Goal: Complete application form: Complete application form

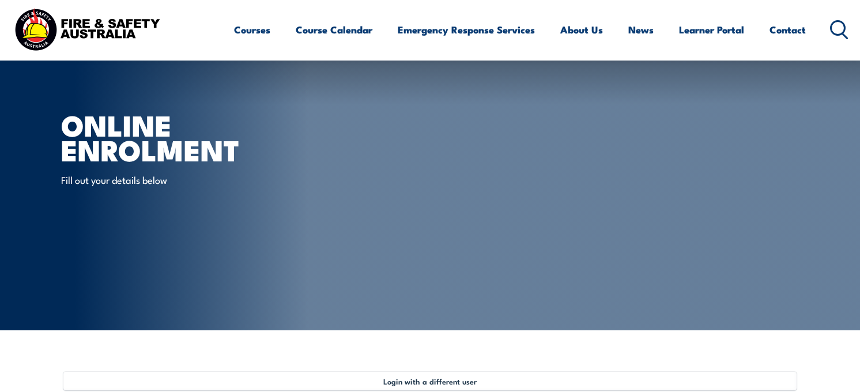
select select "Ms"
select select "F"
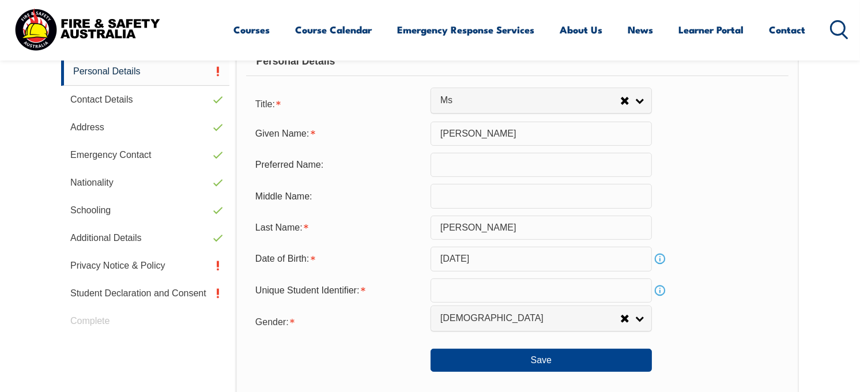
scroll to position [376, 0]
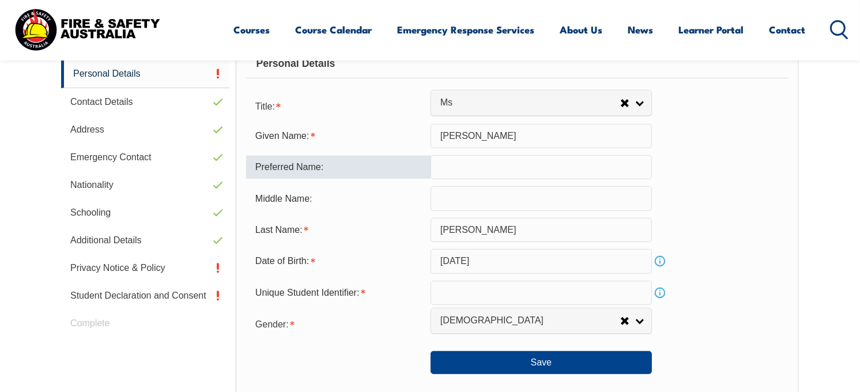
click at [493, 173] on input "text" at bounding box center [540, 167] width 221 height 24
type input "a"
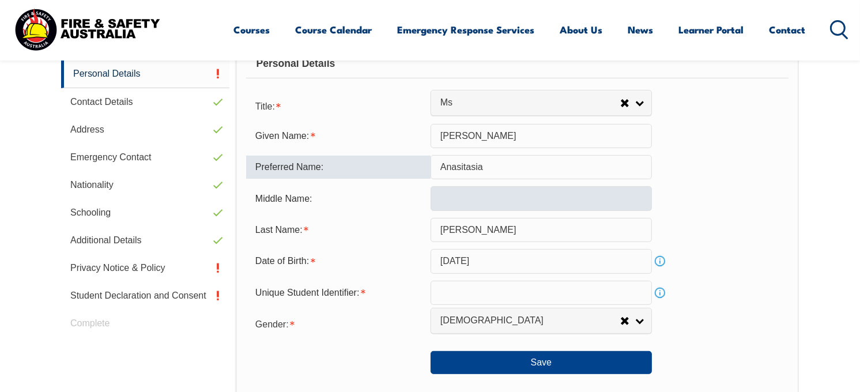
type input "Anasitasia"
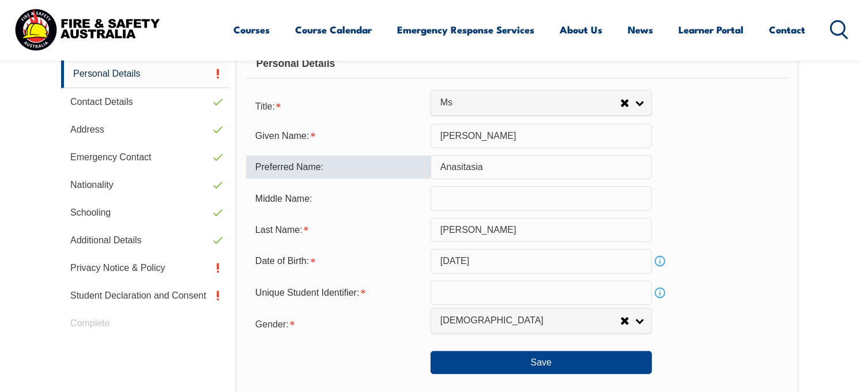
click at [485, 195] on input "text" at bounding box center [540, 198] width 221 height 24
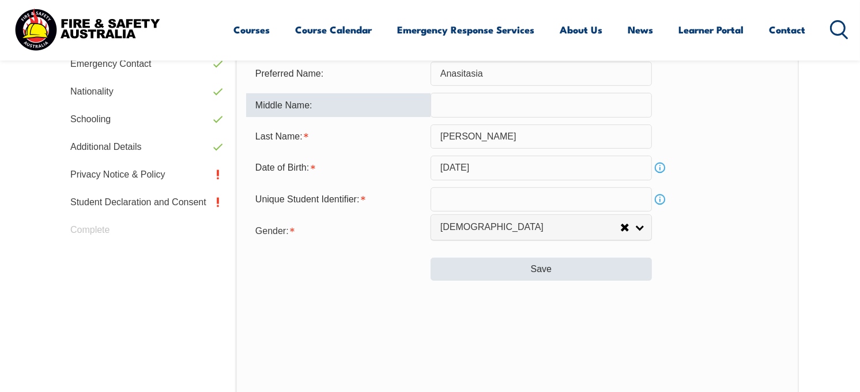
scroll to position [470, 0]
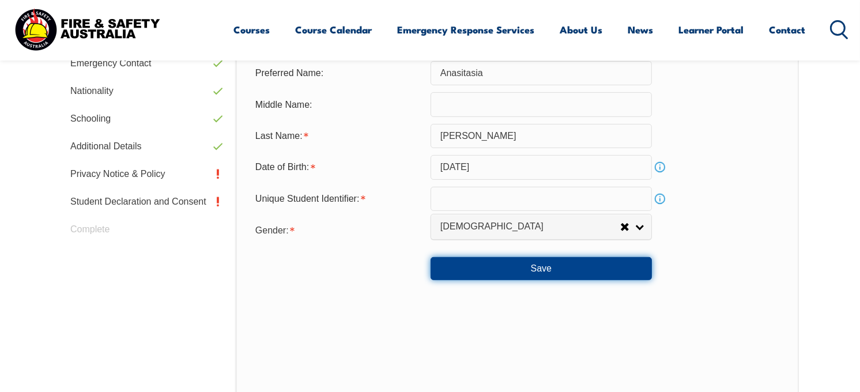
click at [484, 274] on button "Save" at bounding box center [540, 268] width 221 height 23
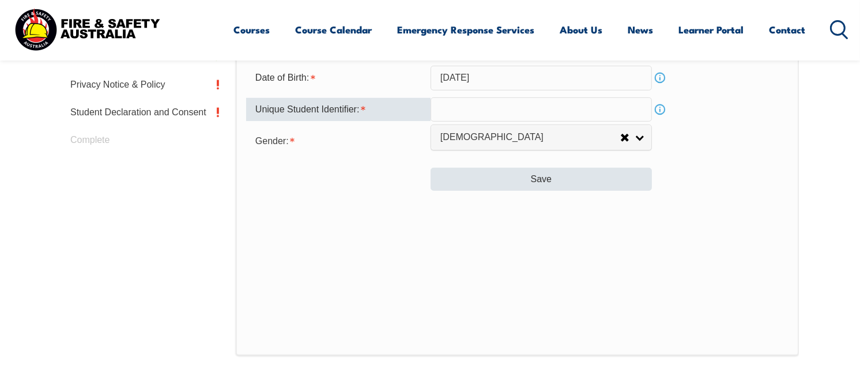
scroll to position [559, 0]
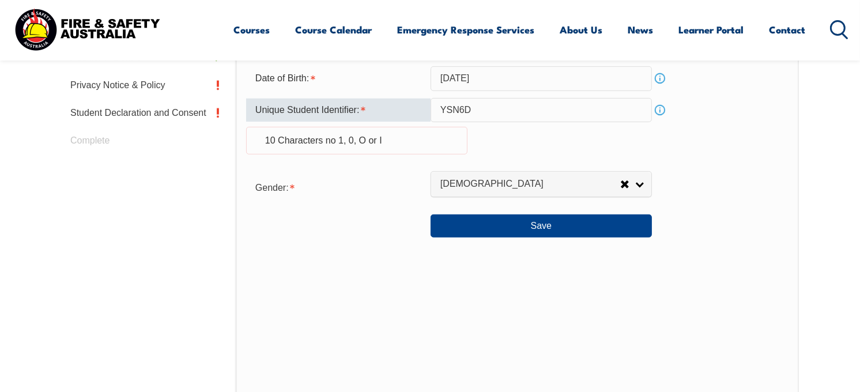
type input "YSN6D7K5QJ"
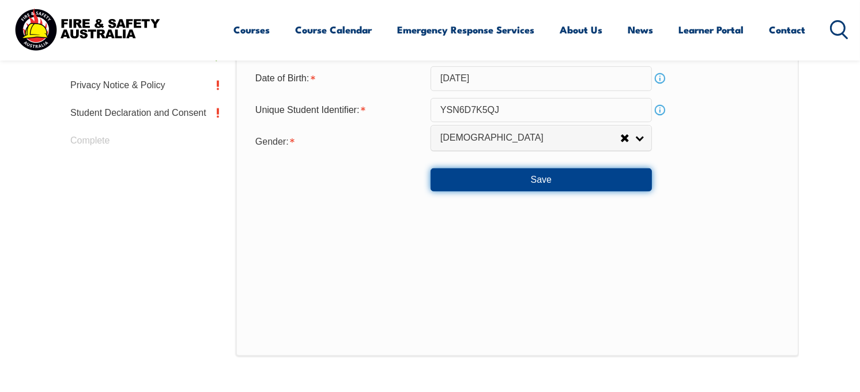
click at [572, 177] on button "Save" at bounding box center [540, 179] width 221 height 23
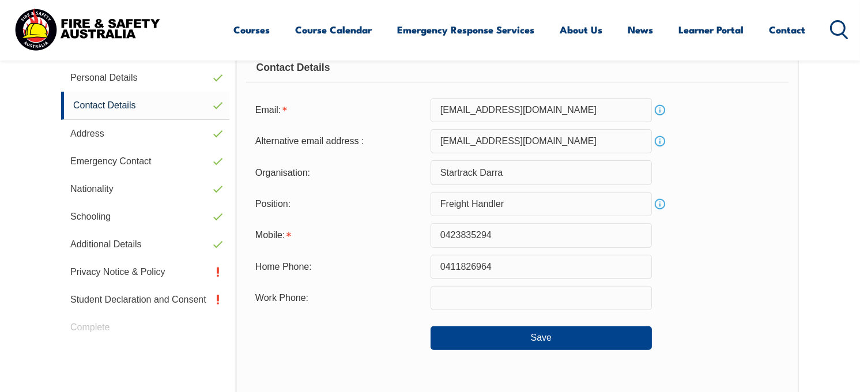
scroll to position [373, 0]
click at [481, 333] on button "Save" at bounding box center [540, 337] width 221 height 23
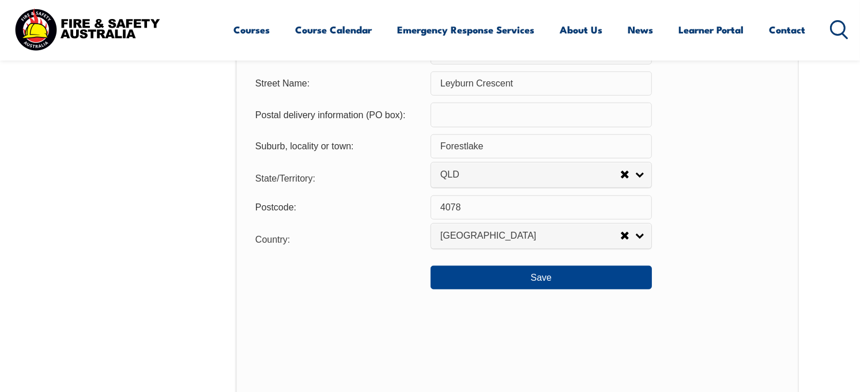
scroll to position [876, 0]
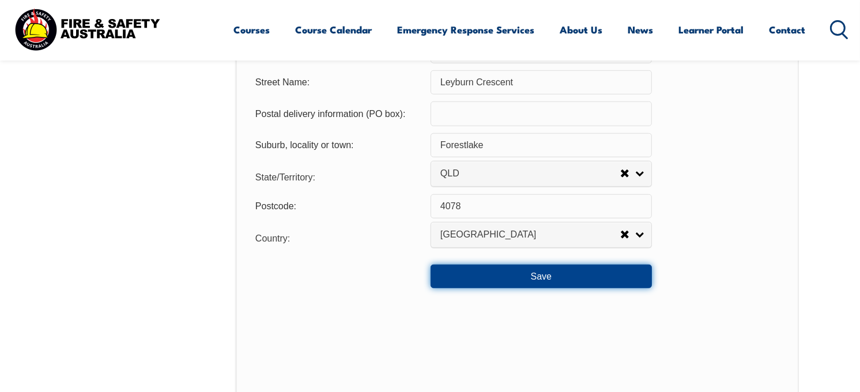
click at [508, 275] on button "Save" at bounding box center [540, 276] width 221 height 23
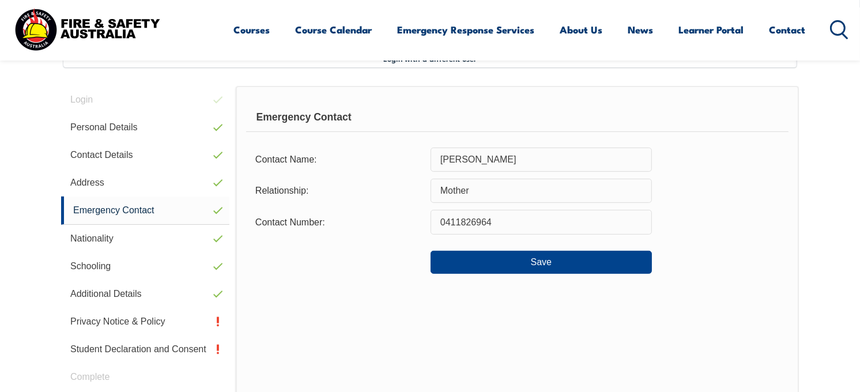
scroll to position [314, 0]
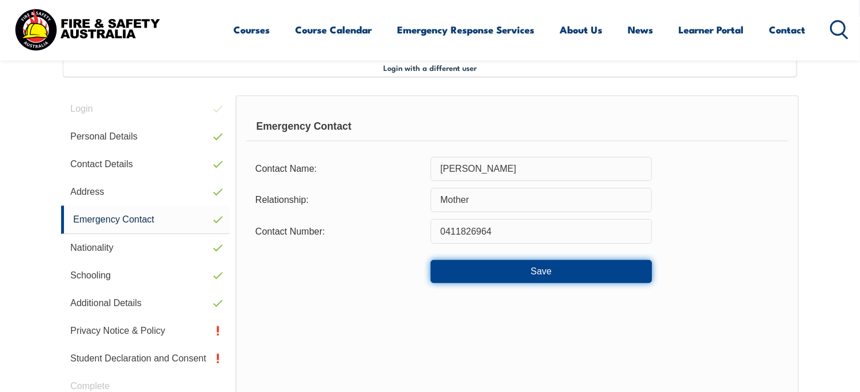
click at [507, 274] on button "Save" at bounding box center [540, 271] width 221 height 23
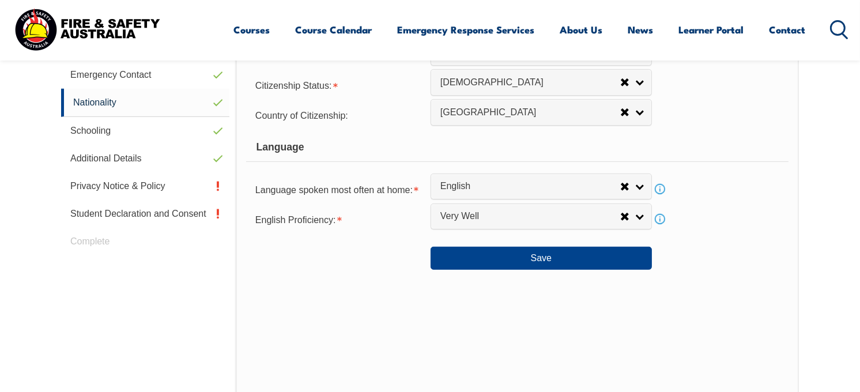
scroll to position [459, 0]
click at [515, 257] on button "Save" at bounding box center [540, 257] width 221 height 23
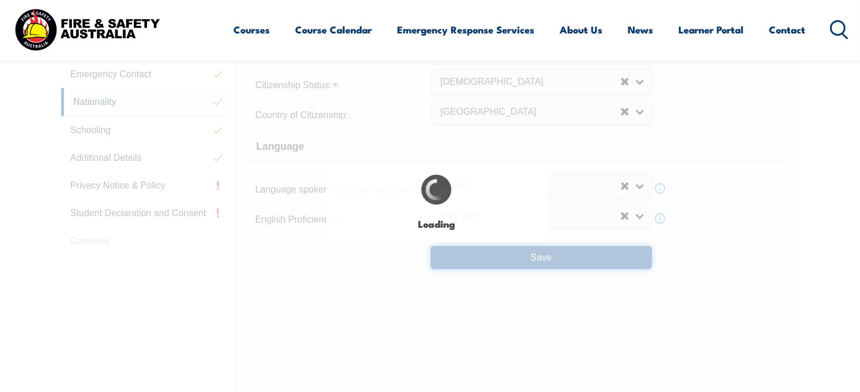
select select "false"
select select "true"
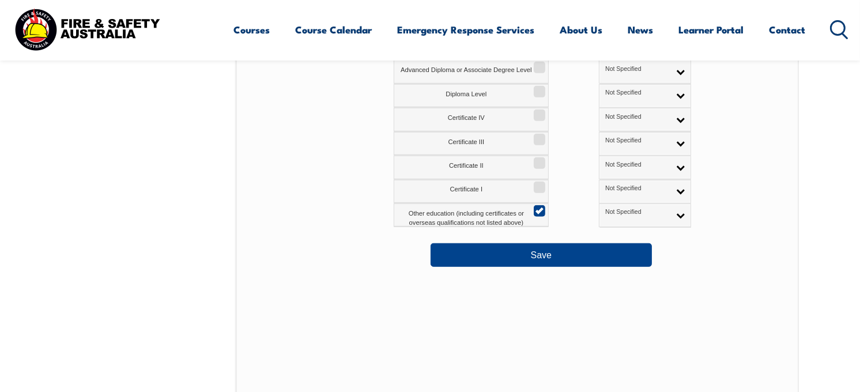
scroll to position [649, 0]
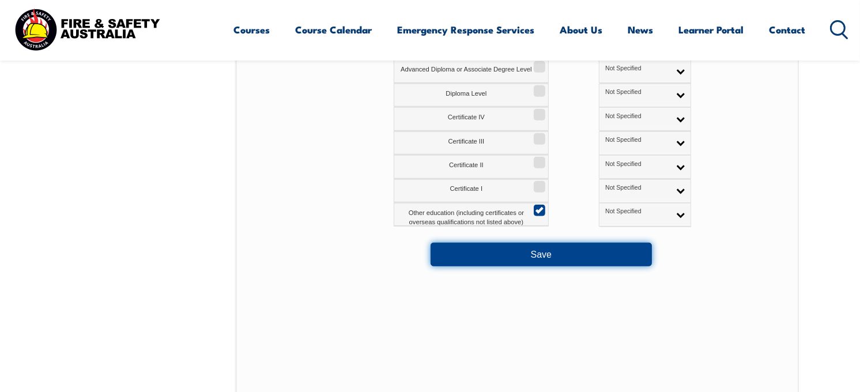
click at [515, 257] on button "Save" at bounding box center [540, 254] width 221 height 23
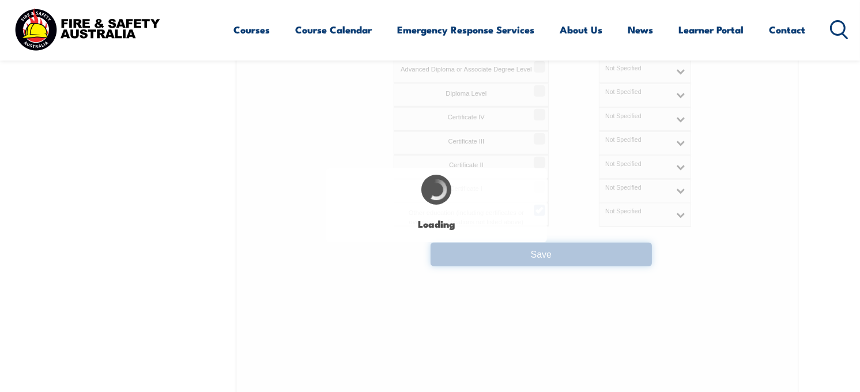
select select "false"
select select "true"
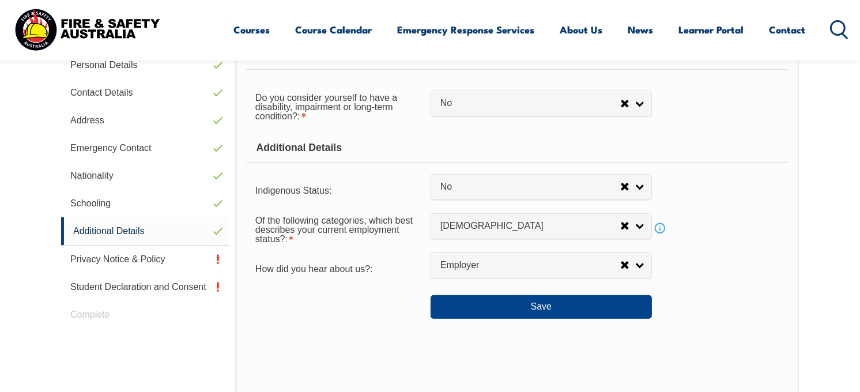
scroll to position [386, 0]
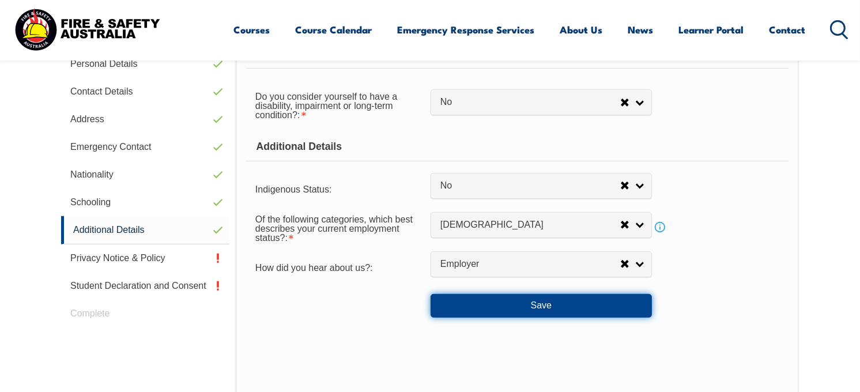
click at [502, 306] on button "Save" at bounding box center [540, 305] width 221 height 23
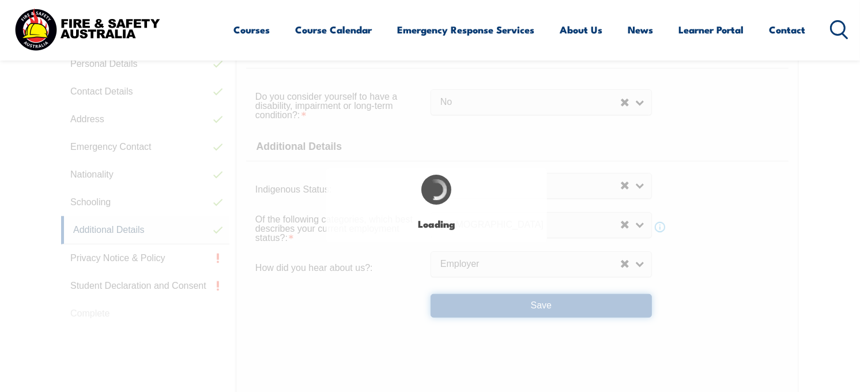
select select "false"
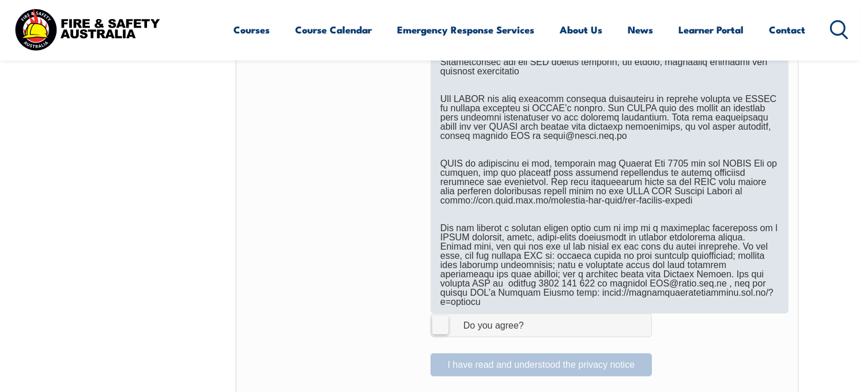
scroll to position [663, 0]
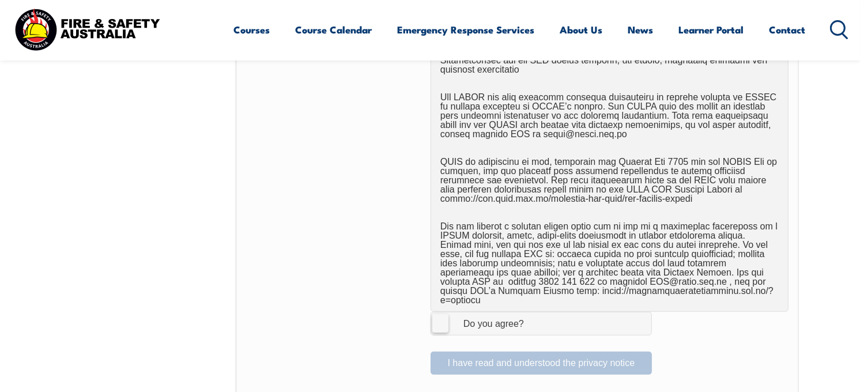
click at [443, 313] on label "I Agree Do you agree?" at bounding box center [540, 323] width 221 height 23
click at [533, 313] on input "I Agree Do you agree?" at bounding box center [543, 323] width 20 height 22
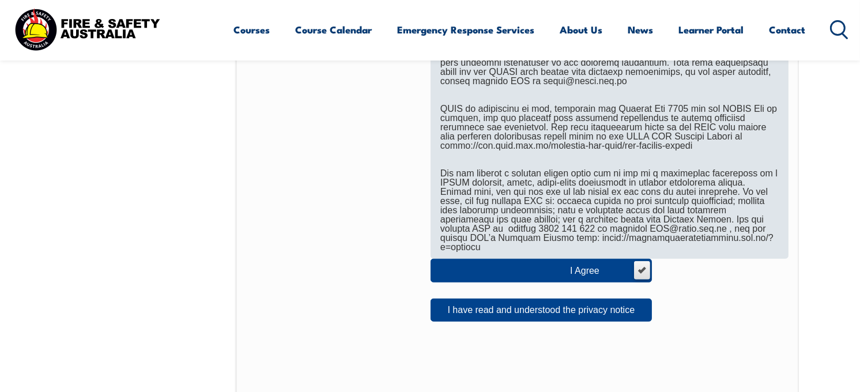
scroll to position [716, 0]
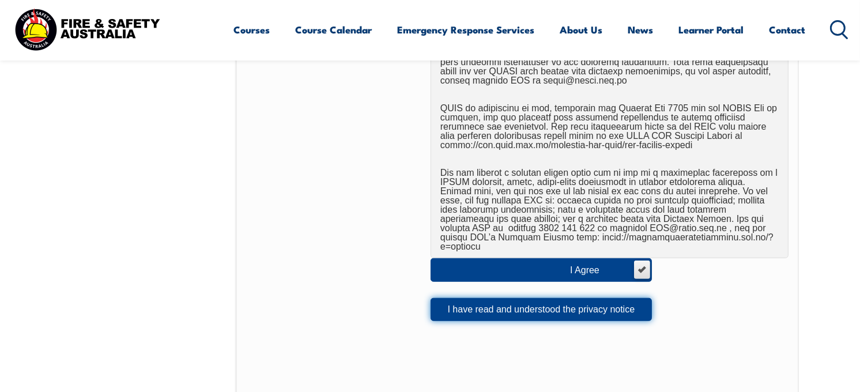
click at [539, 304] on button "I have read and understood the privacy notice" at bounding box center [540, 309] width 221 height 23
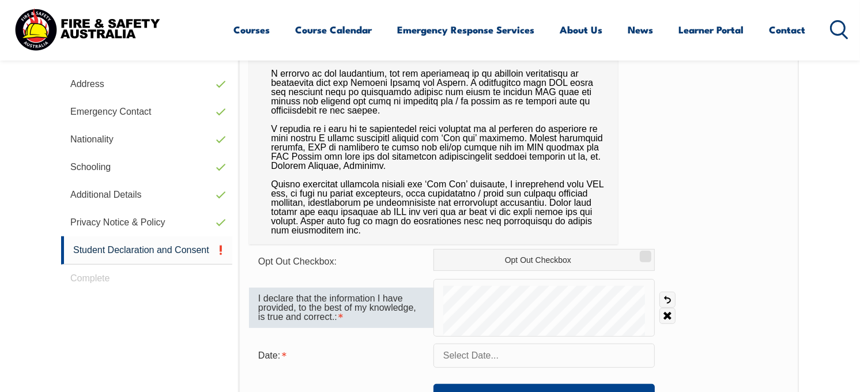
scroll to position [447, 0]
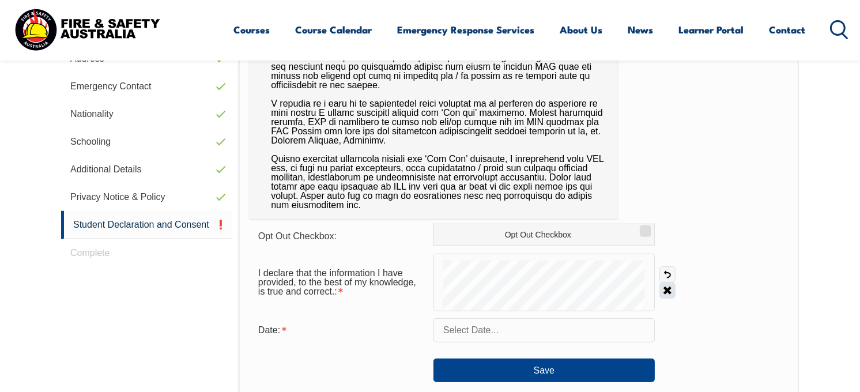
click at [667, 289] on link "Clear" at bounding box center [667, 290] width 16 height 16
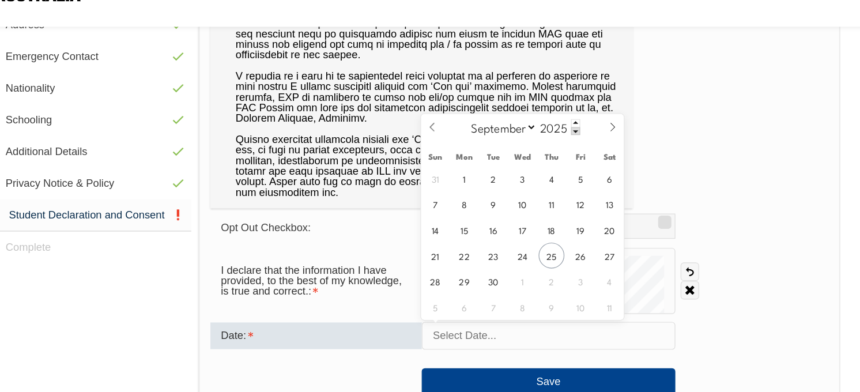
click at [467, 335] on input "text" at bounding box center [543, 330] width 221 height 24
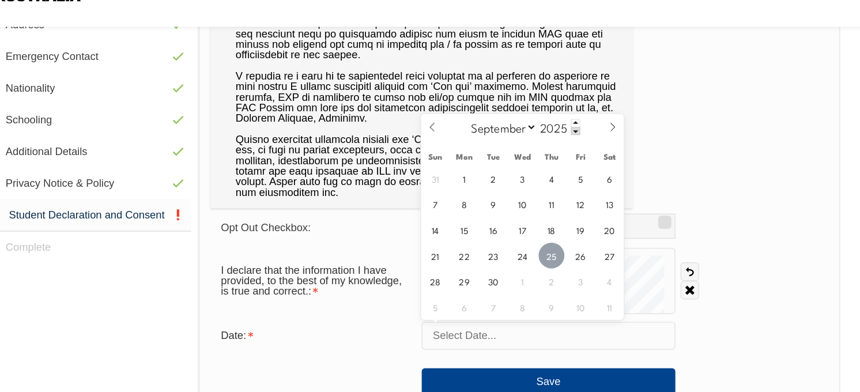
click at [545, 267] on span "25" at bounding box center [546, 260] width 22 height 22
type input "September 25, 2025"
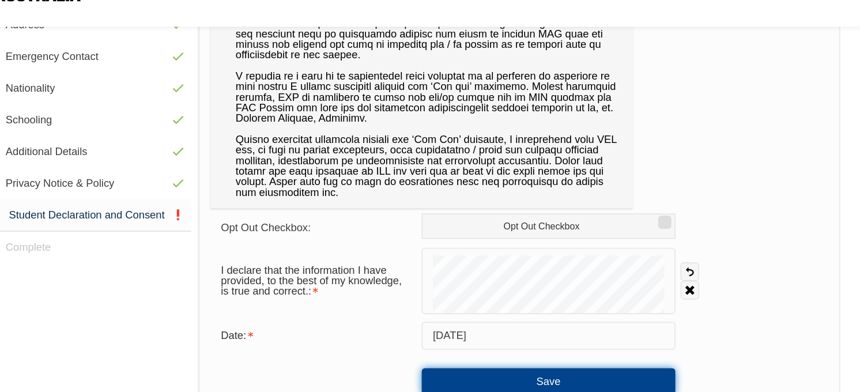
click at [504, 369] on button "Save" at bounding box center [543, 369] width 221 height 23
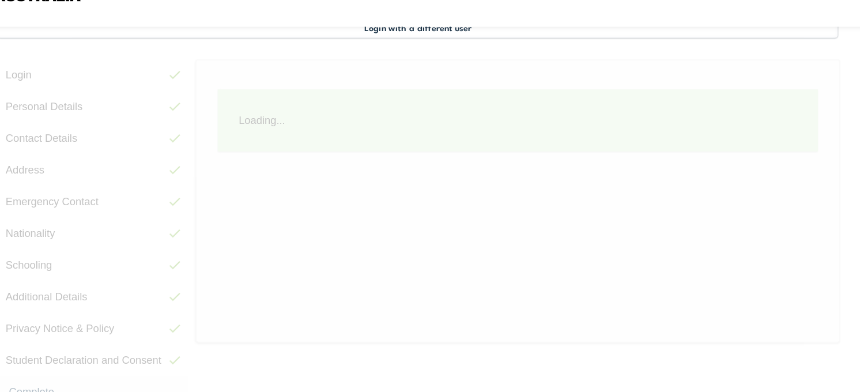
scroll to position [314, 0]
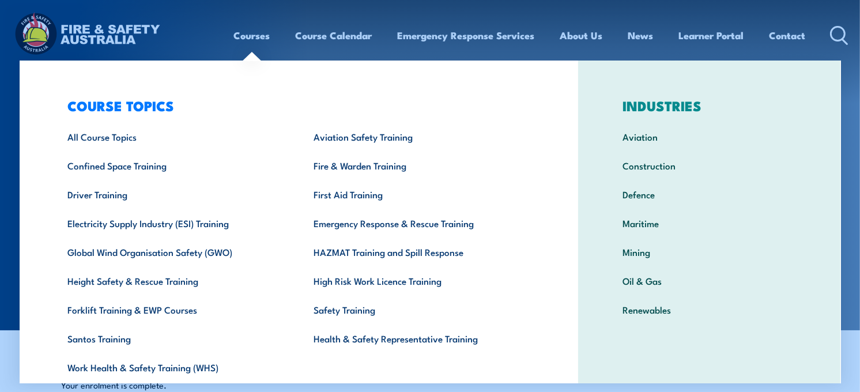
click at [249, 38] on link "Courses" at bounding box center [252, 35] width 36 height 31
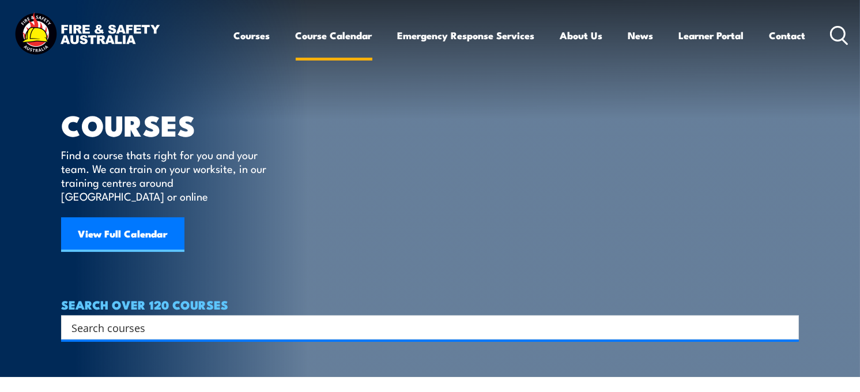
click at [311, 36] on link "Course Calendar" at bounding box center [334, 35] width 77 height 31
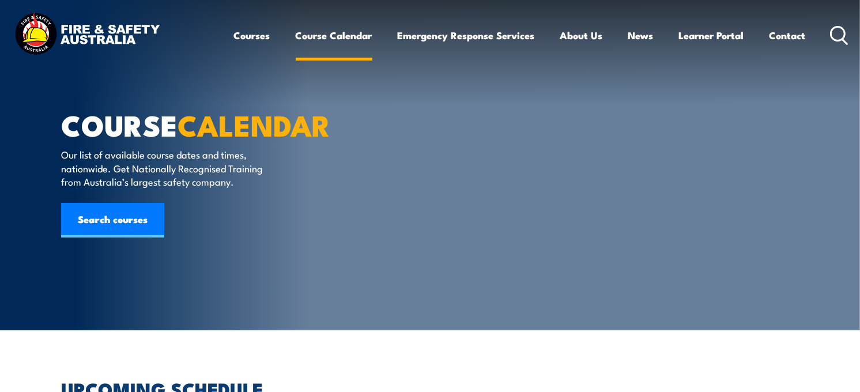
click at [322, 35] on link "Course Calendar" at bounding box center [334, 35] width 77 height 31
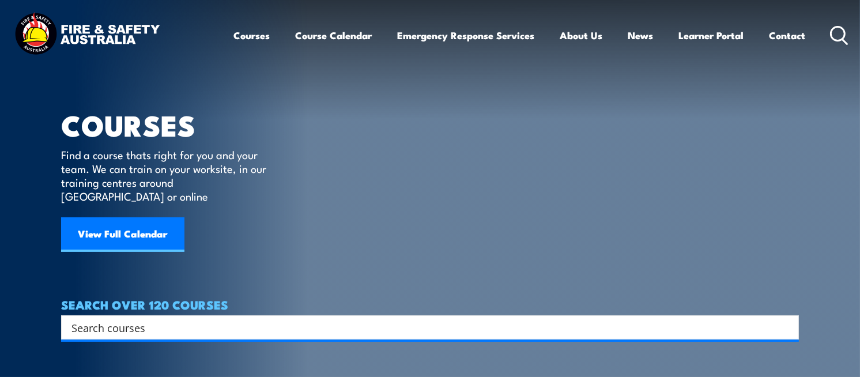
click at [142, 320] on input "Search input" at bounding box center [422, 327] width 702 height 17
type input "PRE COURSE"
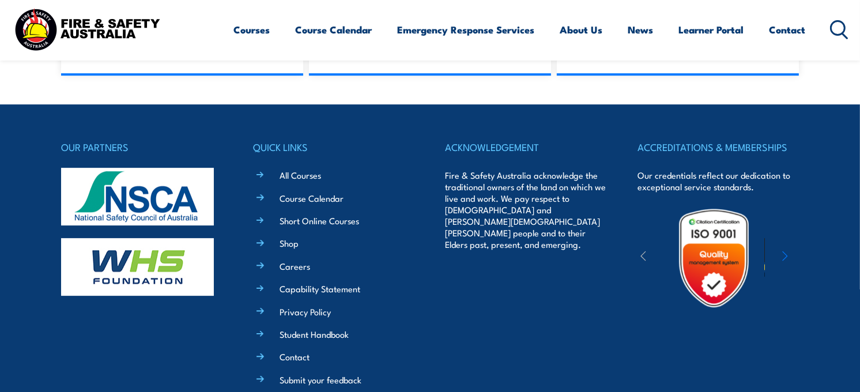
scroll to position [3077, 0]
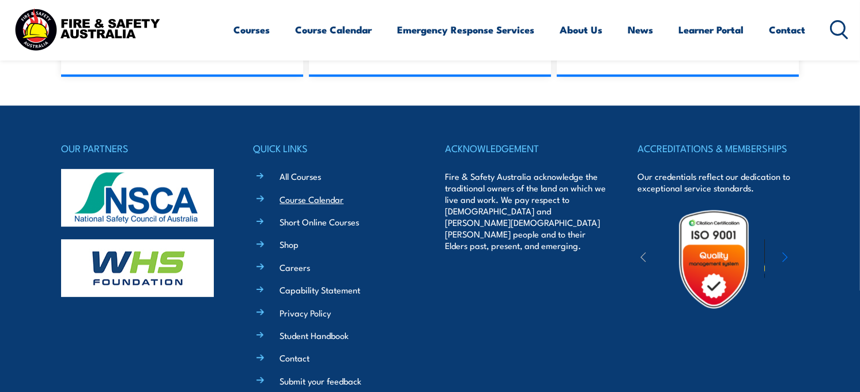
click at [300, 193] on link "Course Calendar" at bounding box center [311, 199] width 64 height 12
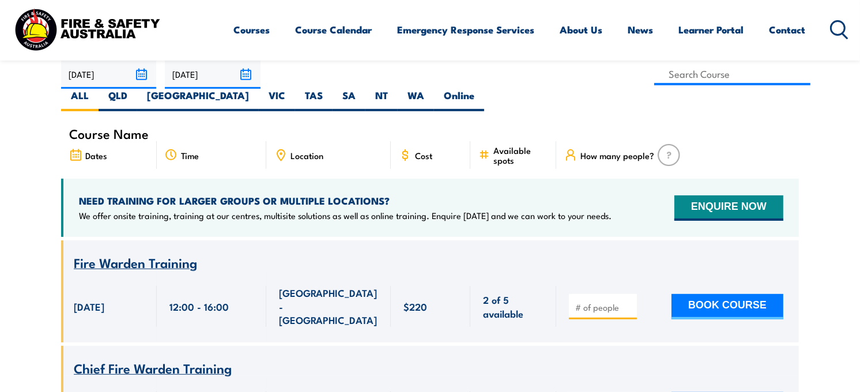
scroll to position [353, 0]
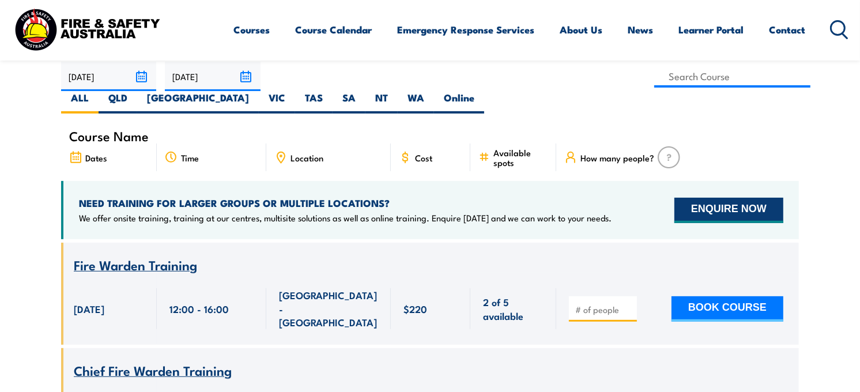
click at [693, 198] on button "ENQUIRE NOW" at bounding box center [728, 210] width 109 height 25
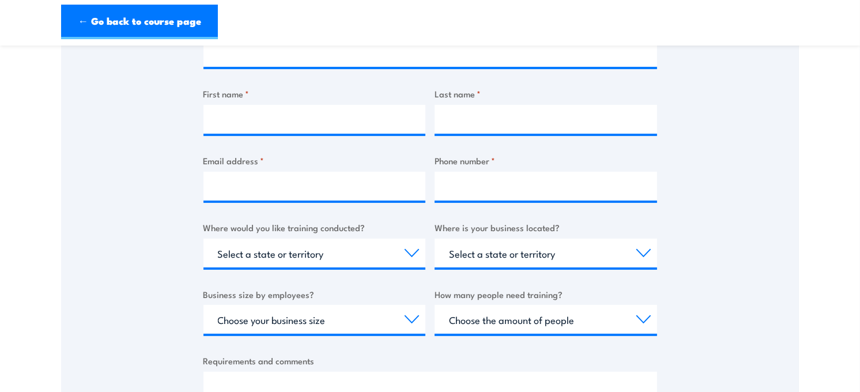
scroll to position [245, 0]
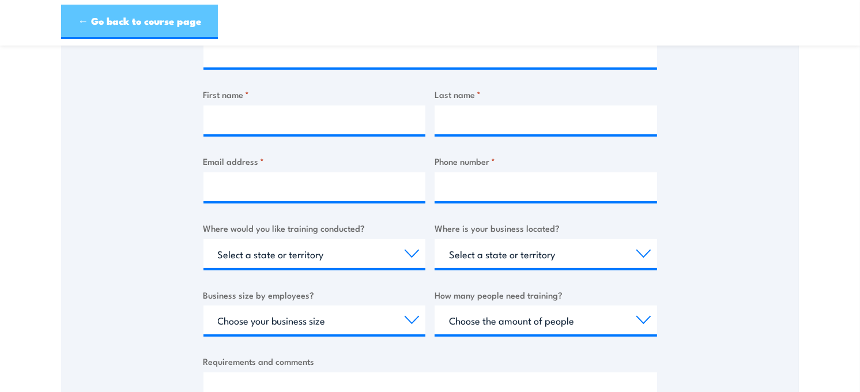
click at [76, 21] on link "← Go back to course page" at bounding box center [139, 22] width 157 height 35
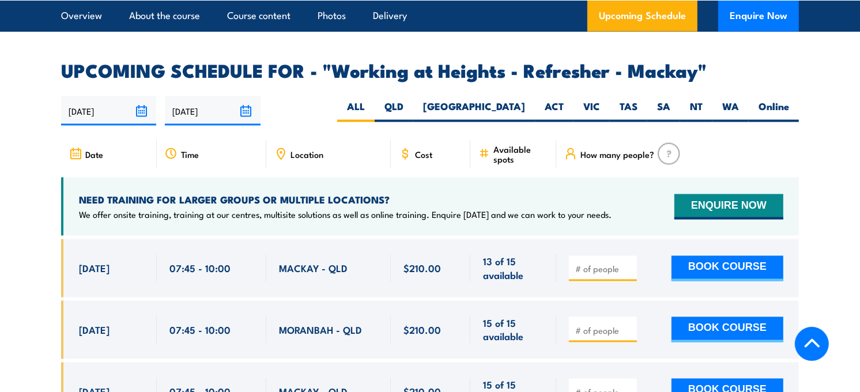
scroll to position [1710, 0]
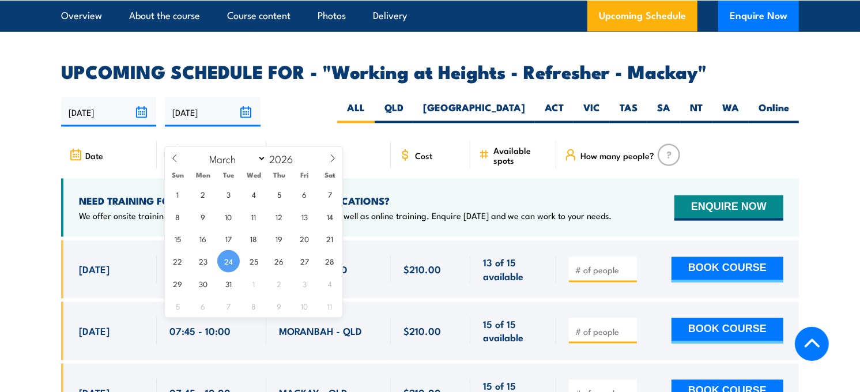
click at [188, 127] on input "24/03/2026" at bounding box center [212, 111] width 95 height 29
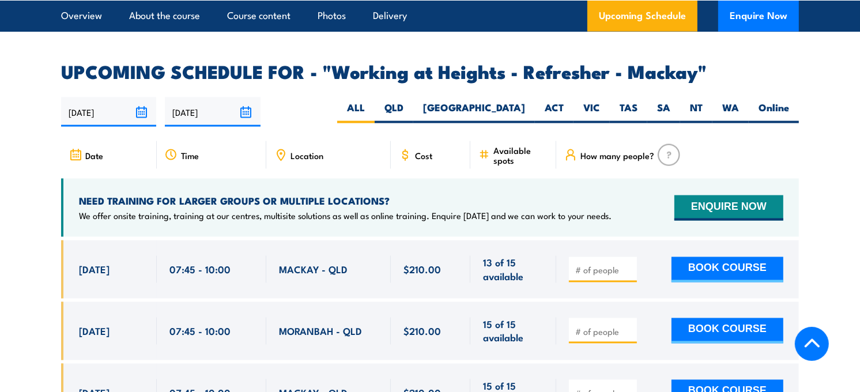
click at [369, 127] on div "25/09/2025 24/03/2026" at bounding box center [430, 111] width 738 height 29
click at [413, 123] on label "QLD" at bounding box center [394, 112] width 39 height 22
click at [411, 108] on input "QLD" at bounding box center [406, 104] width 7 height 7
radio input "true"
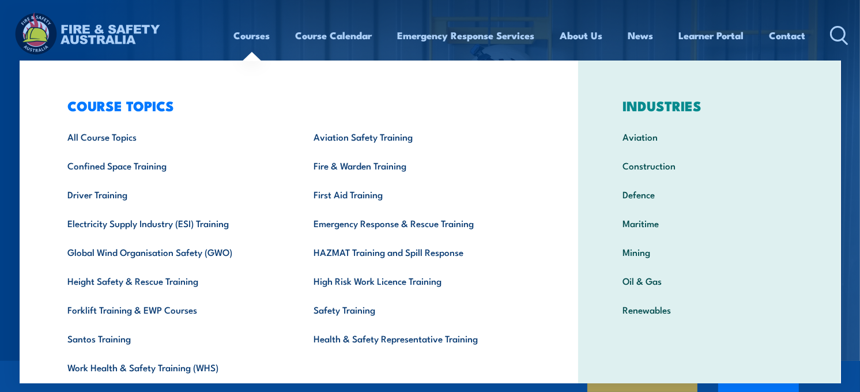
click at [244, 33] on link "Courses" at bounding box center [252, 35] width 36 height 31
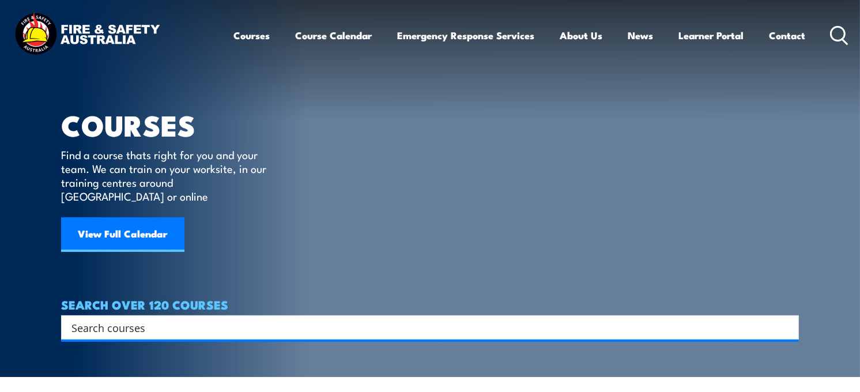
click at [152, 156] on p "Find a course thats right for you and your team. We can train on your worksite,…" at bounding box center [166, 175] width 210 height 55
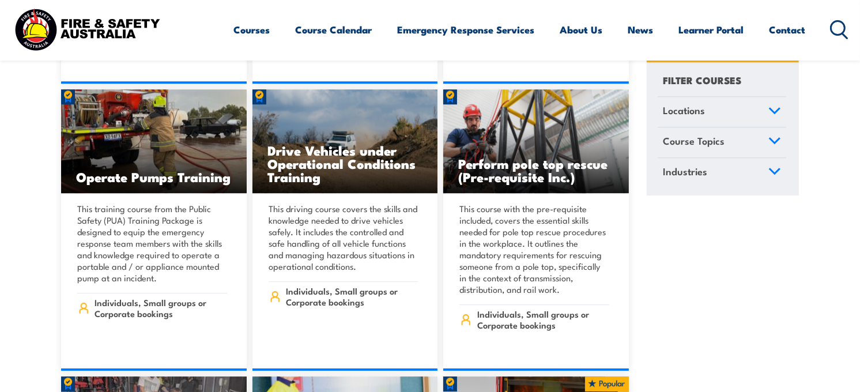
scroll to position [2867, 0]
